Goal: Transaction & Acquisition: Purchase product/service

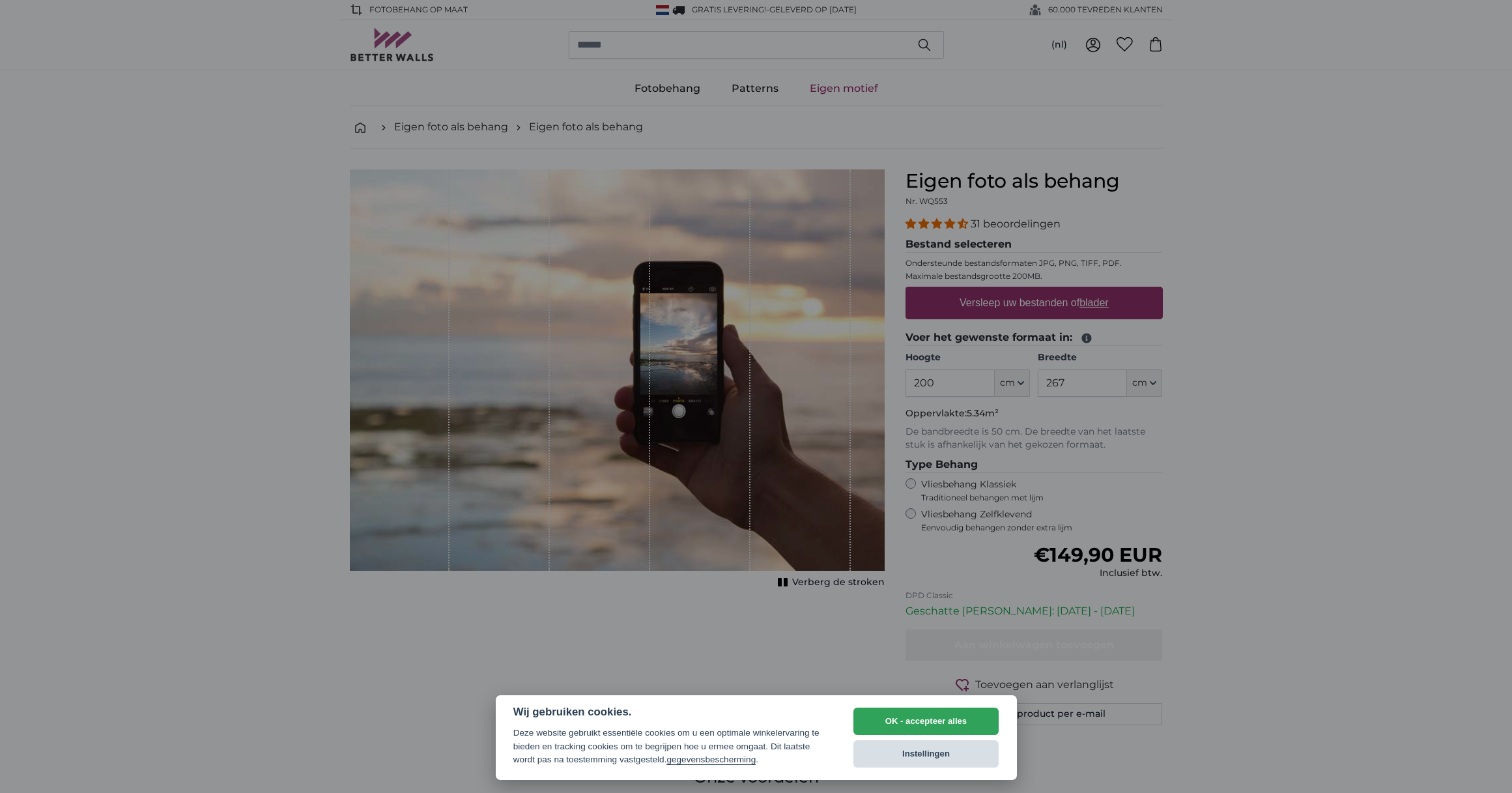
click at [893, 758] on button "Instellingen" at bounding box center [927, 755] width 146 height 27
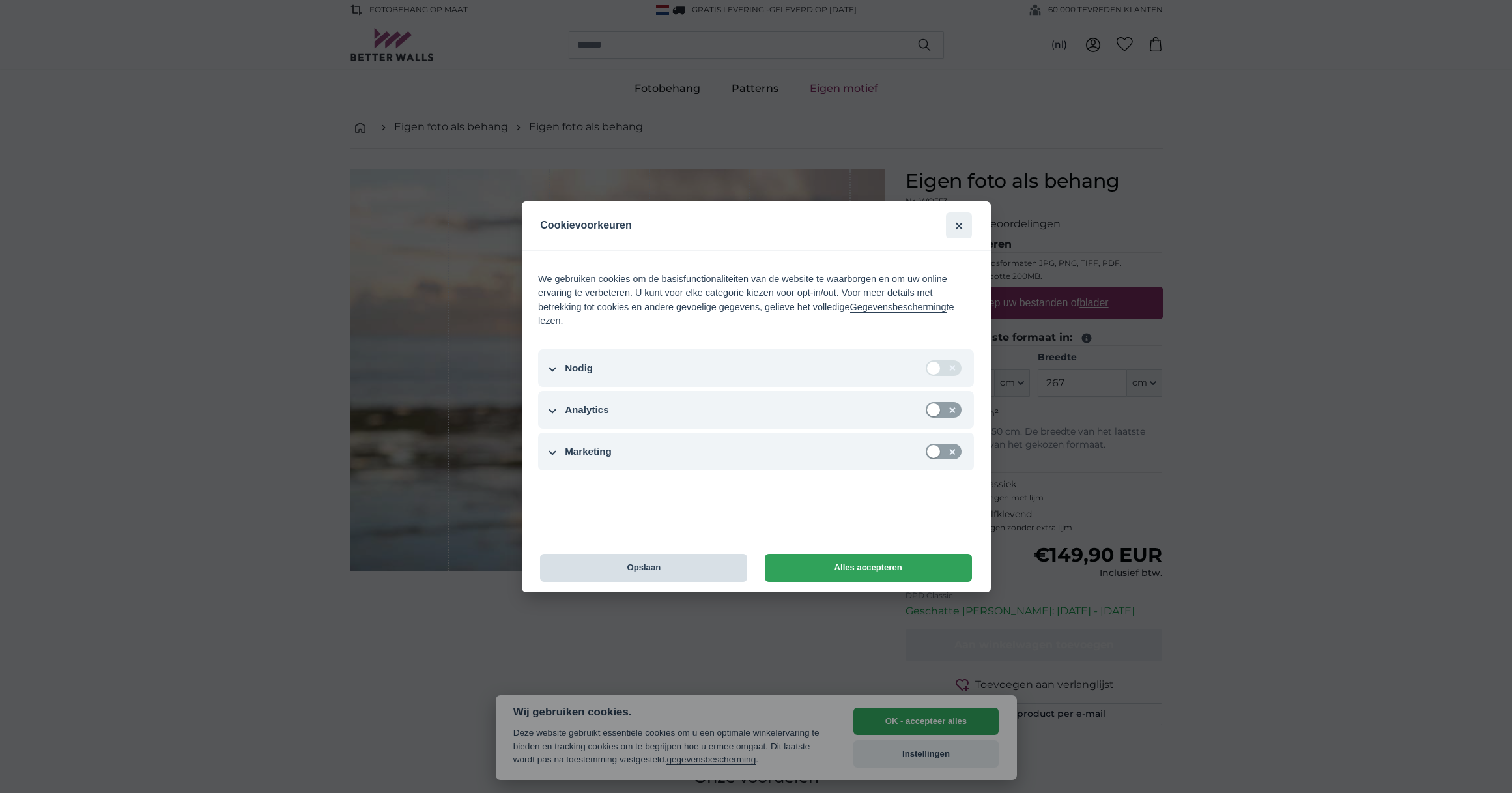
click at [694, 565] on button "Opslaan" at bounding box center [644, 568] width 208 height 28
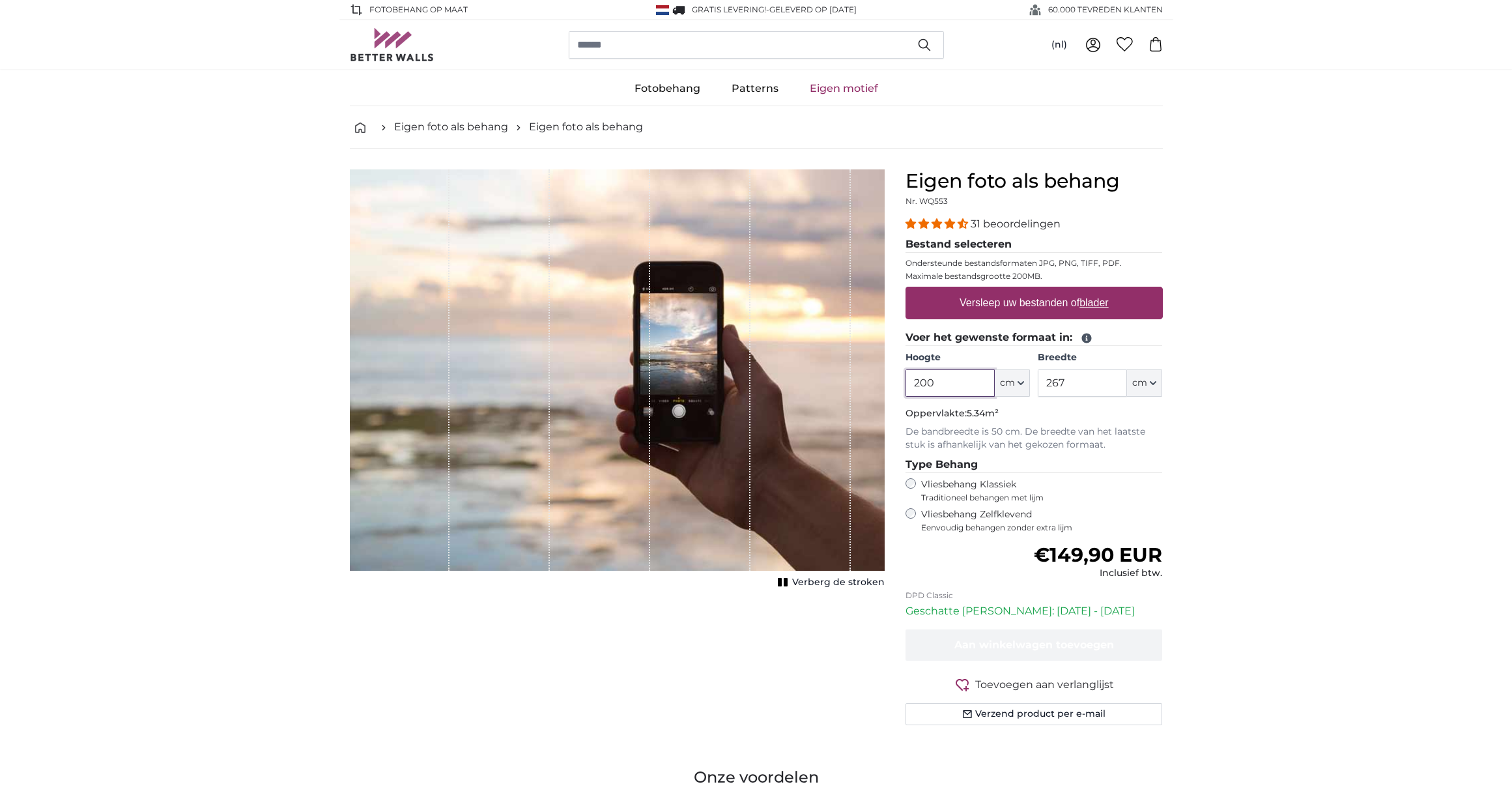
click at [937, 391] on input "200" at bounding box center [951, 383] width 90 height 27
click at [920, 387] on input "200" at bounding box center [951, 383] width 90 height 27
click at [951, 387] on input "200" at bounding box center [951, 383] width 90 height 27
type input "250"
click at [1070, 387] on input "267" at bounding box center [1082, 383] width 90 height 27
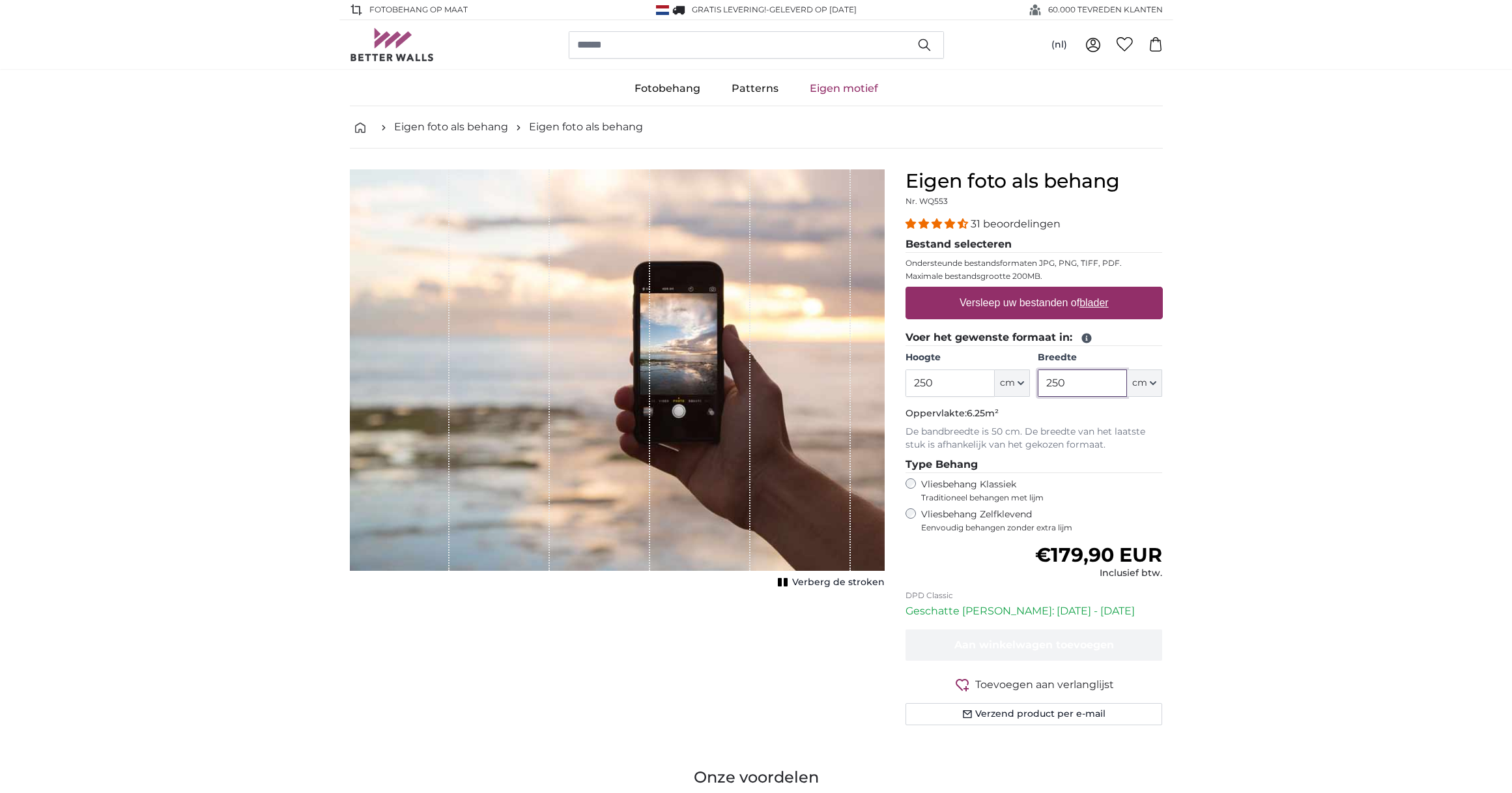
type input "250"
